Goal: Task Accomplishment & Management: Use online tool/utility

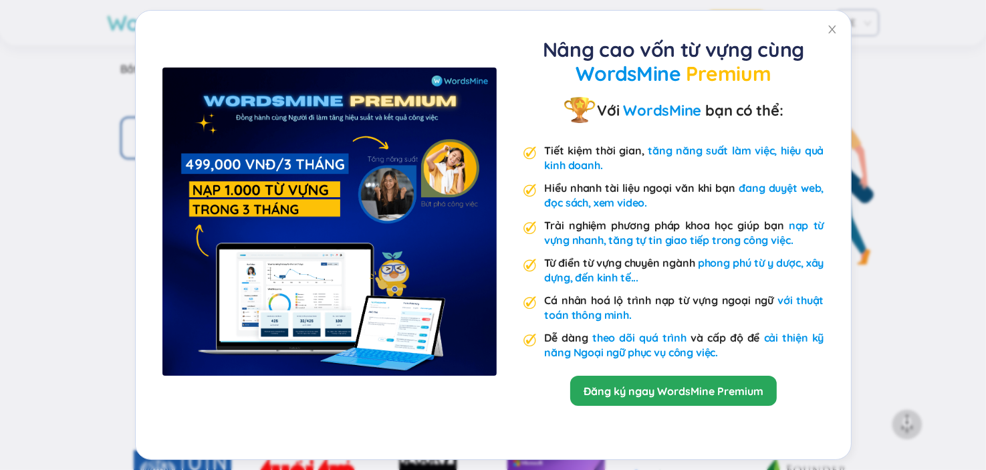
scroll to position [2809, 0]
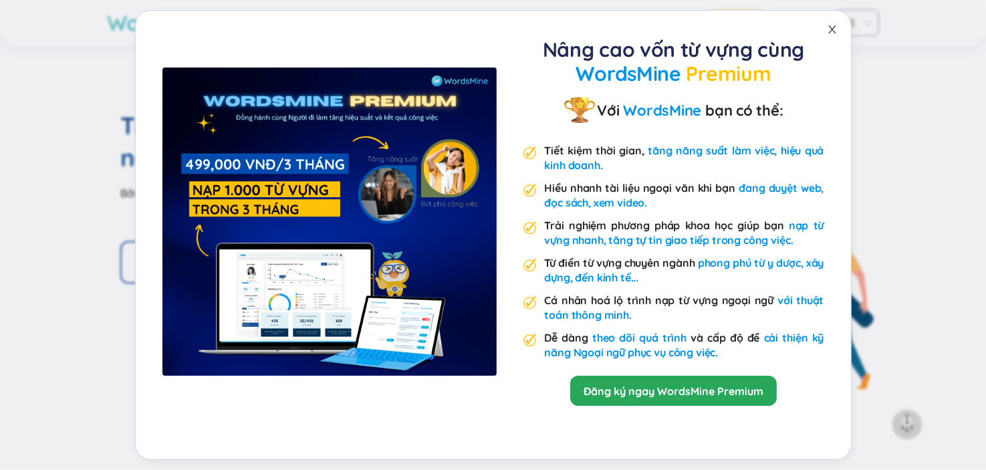
drag, startPoint x: 830, startPoint y: 33, endPoint x: 819, endPoint y: 45, distance: 15.6
click at [830, 34] on icon "close" at bounding box center [832, 29] width 11 height 11
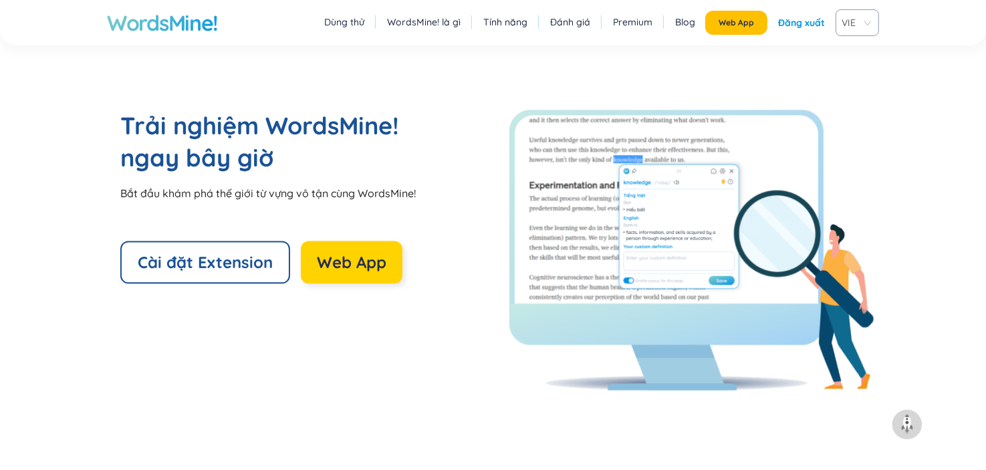
click at [373, 255] on span "Web App" at bounding box center [352, 261] width 70 height 21
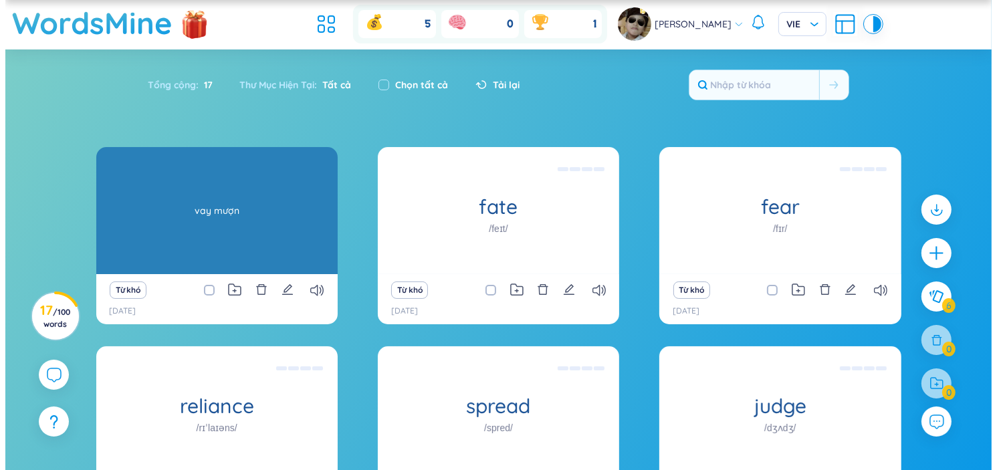
scroll to position [67, 0]
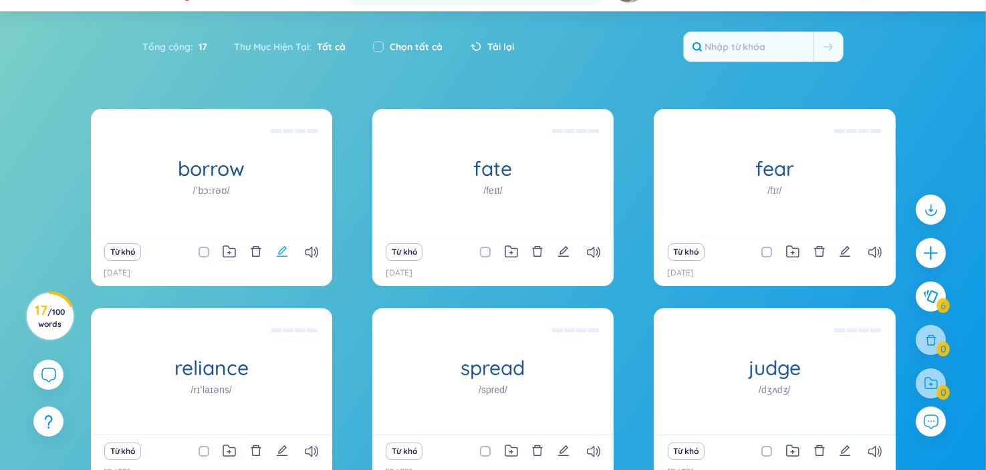
click at [278, 253] on icon "edit" at bounding box center [282, 251] width 11 height 11
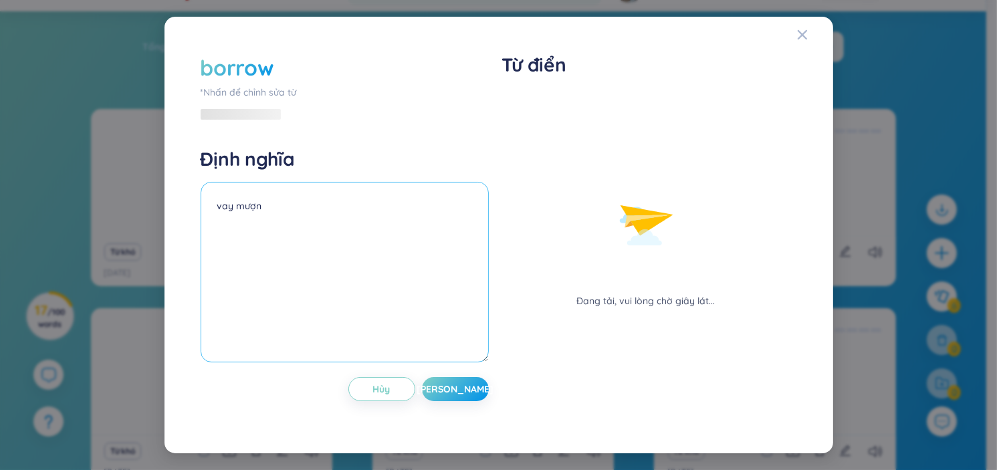
click at [281, 243] on textarea "vay mượn" at bounding box center [345, 272] width 288 height 181
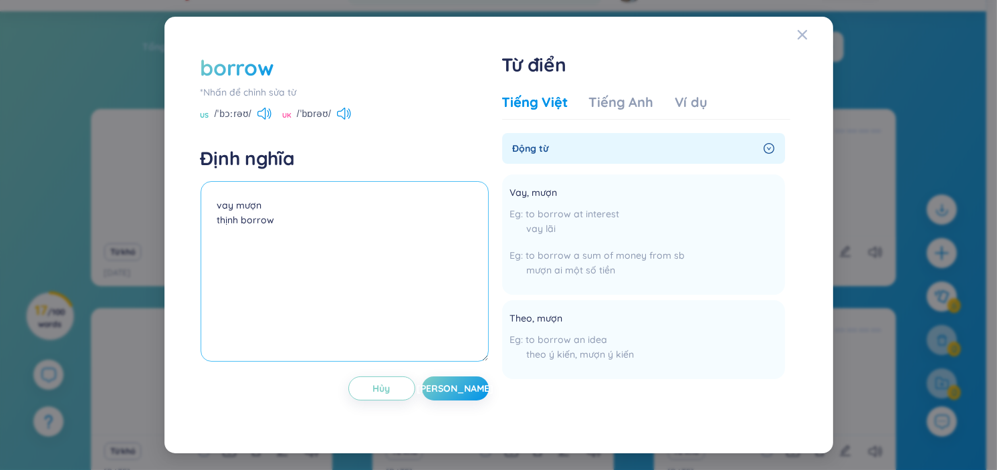
type textarea "vay mượn thịnh borrow"
